Goal: Find specific page/section: Find specific page/section

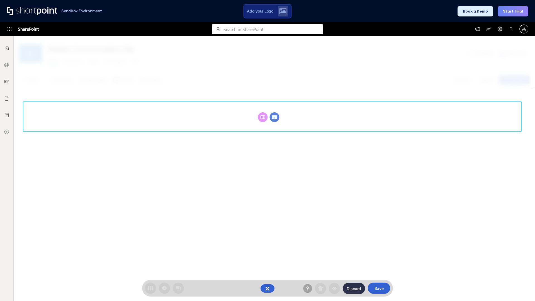
scroll to position [77, 0]
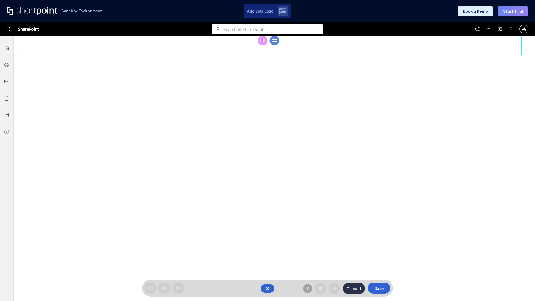
click at [275, 45] on circle at bounding box center [275, 41] width 10 height 10
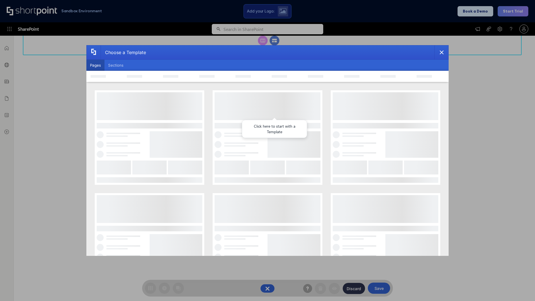
scroll to position [0, 0]
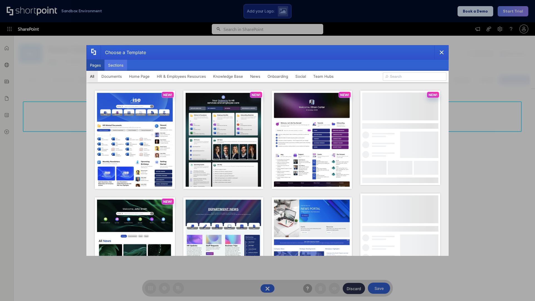
click at [116, 65] on button "Sections" at bounding box center [116, 65] width 23 height 11
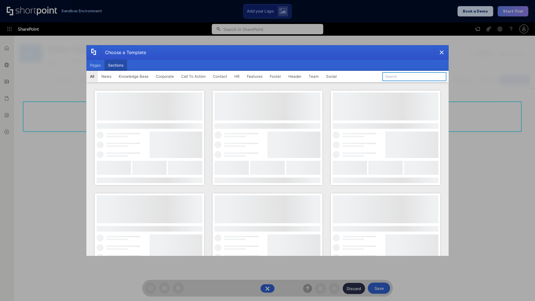
type input "Footer 1"
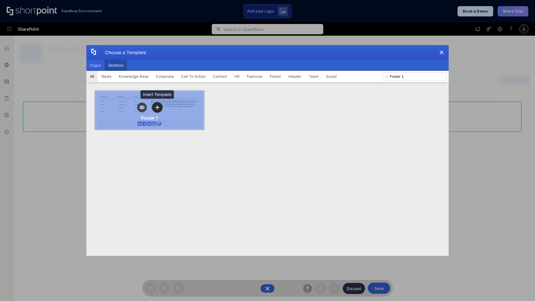
click at [157, 107] on icon "template selector" at bounding box center [157, 108] width 4 height 4
